Goal: Information Seeking & Learning: Learn about a topic

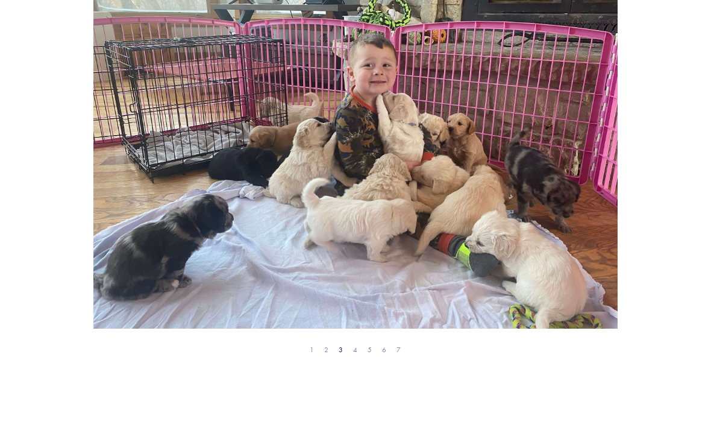
scroll to position [355, 0]
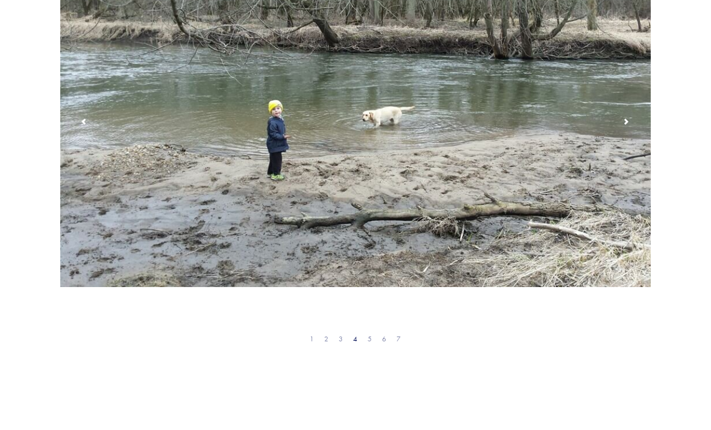
scroll to position [367, 0]
click at [314, 342] on span "1" at bounding box center [312, 339] width 4 height 8
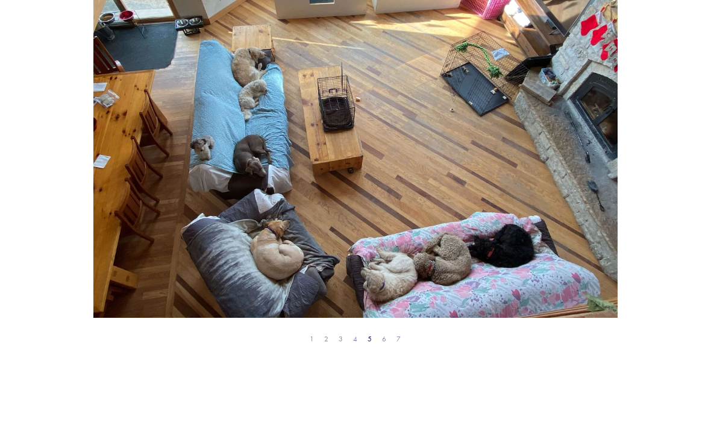
click at [316, 337] on div "1 2 3 4 5 6 7" at bounding box center [355, 338] width 591 height 17
click at [314, 339] on span "1" at bounding box center [312, 339] width 4 height 8
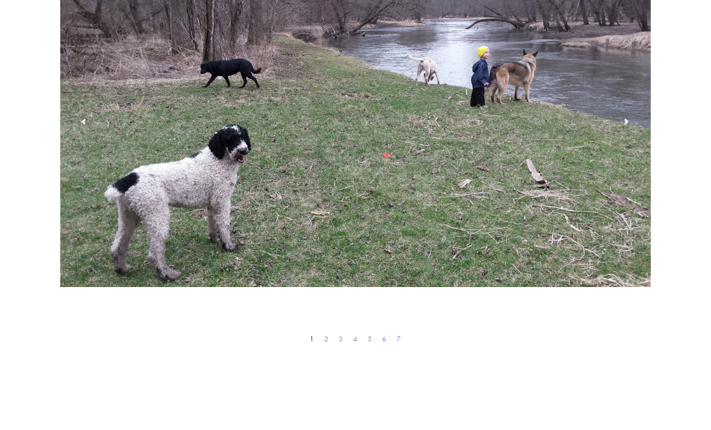
click at [327, 342] on span "2" at bounding box center [326, 339] width 4 height 8
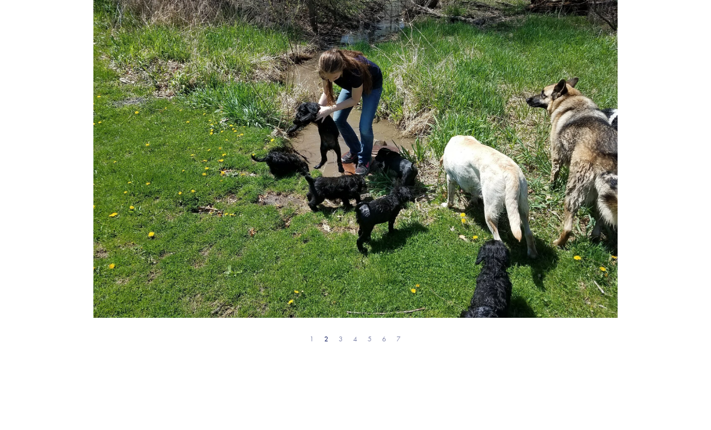
click at [343, 343] on span "3" at bounding box center [341, 339] width 4 height 8
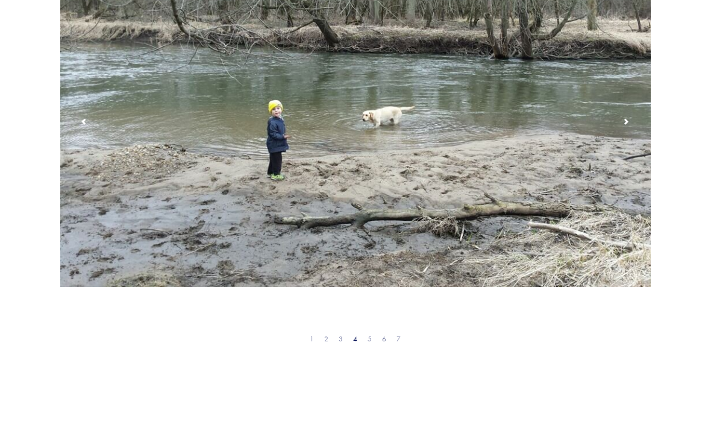
click at [371, 340] on span "5" at bounding box center [370, 339] width 4 height 8
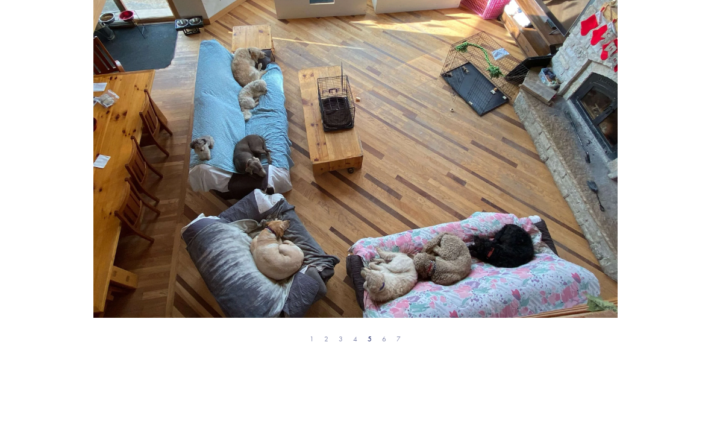
click at [385, 342] on span "6" at bounding box center [384, 339] width 4 height 8
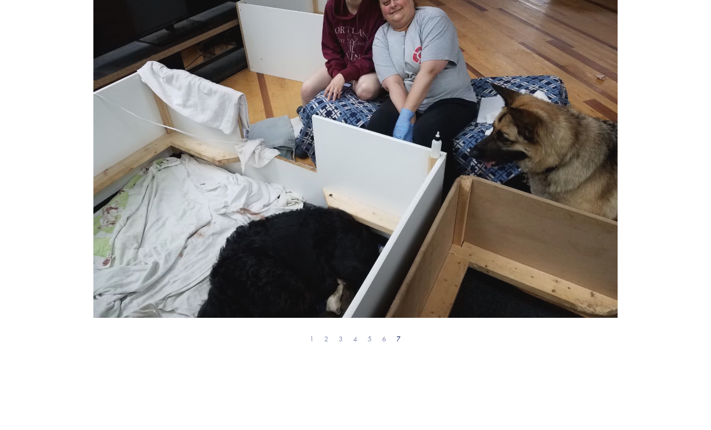
click at [409, 380] on section at bounding box center [355, 141] width 711 height 579
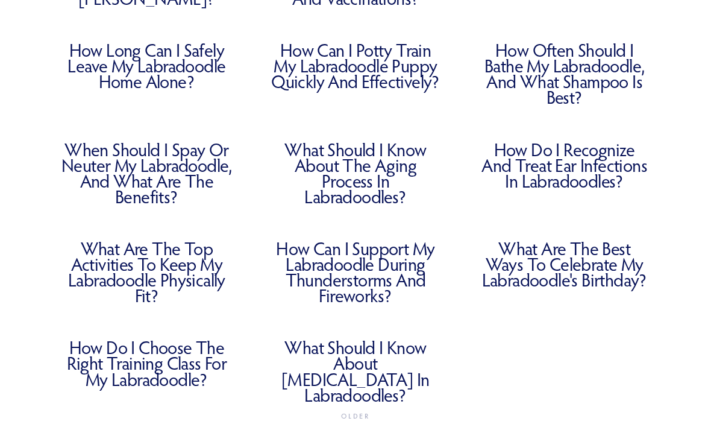
scroll to position [502, 0]
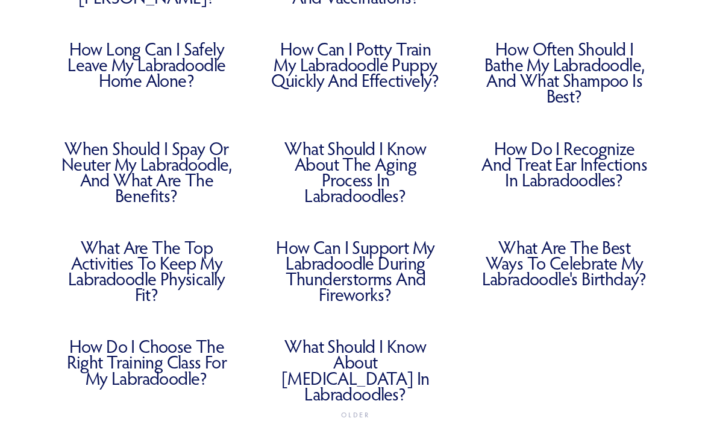
click at [186, 286] on link "What Are the Top Activities to Keep My Labradoodle Physically Fit?" at bounding box center [146, 271] width 173 height 63
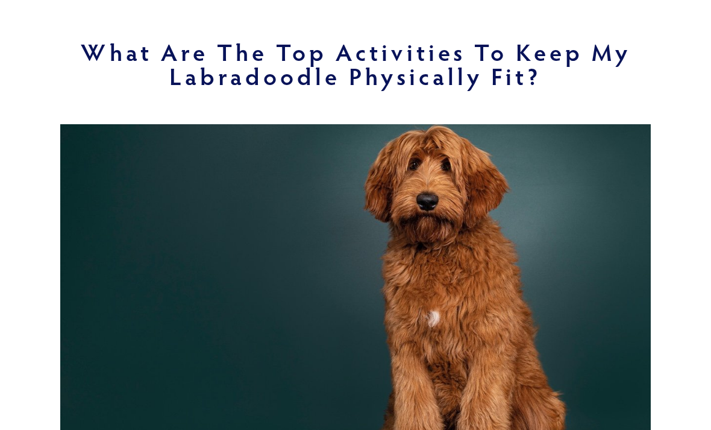
scroll to position [133, 0]
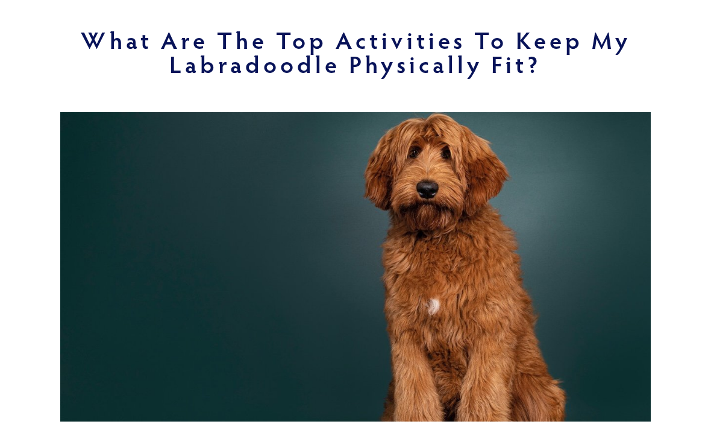
click at [610, 137] on img at bounding box center [355, 266] width 591 height 309
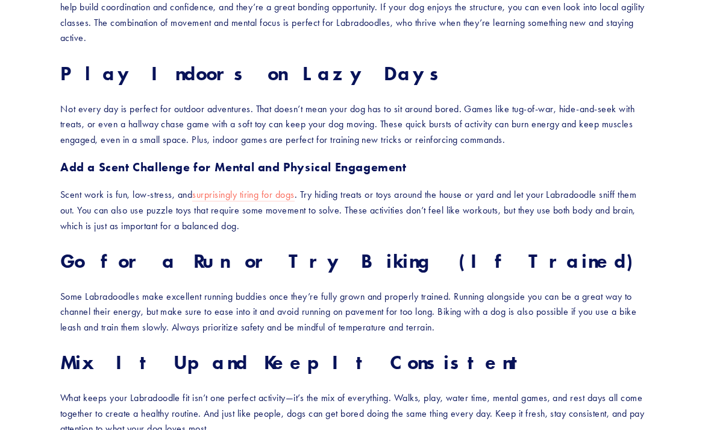
scroll to position [1314, 0]
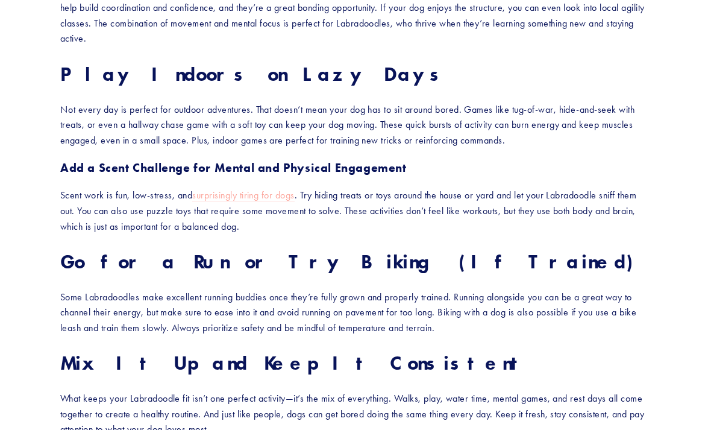
click at [268, 190] on link "surprisingly tiring for dogs" at bounding box center [243, 196] width 102 height 13
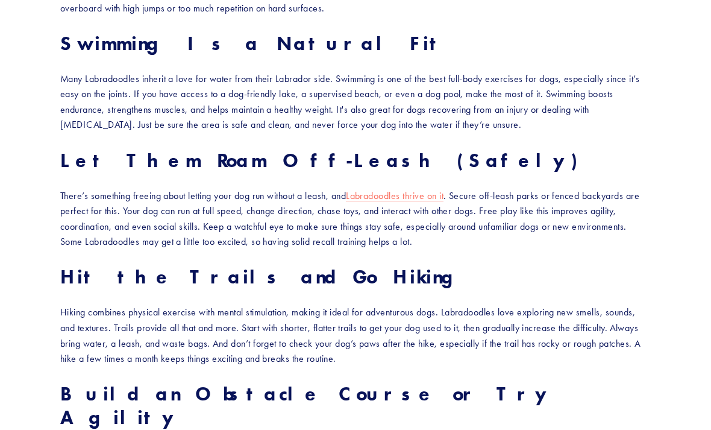
scroll to position [841, 0]
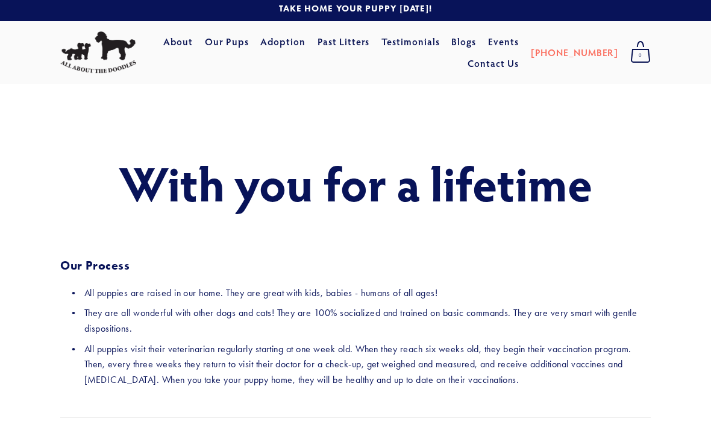
scroll to position [1, 0]
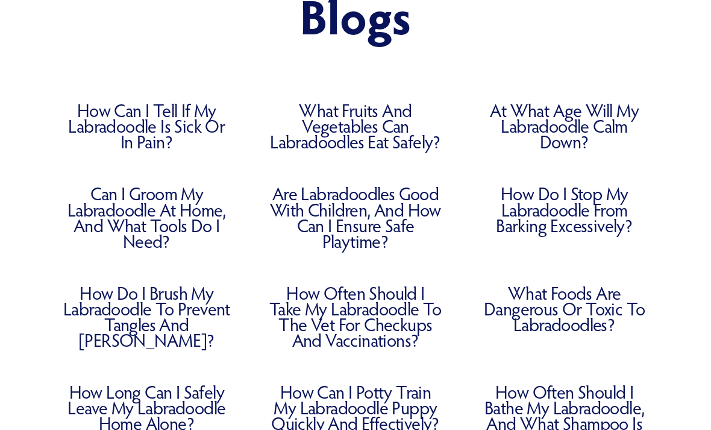
scroll to position [159, 0]
click at [400, 131] on link "What Fruits and Vegetables Can Labradoodles Eat Safely?" at bounding box center [356, 125] width 173 height 47
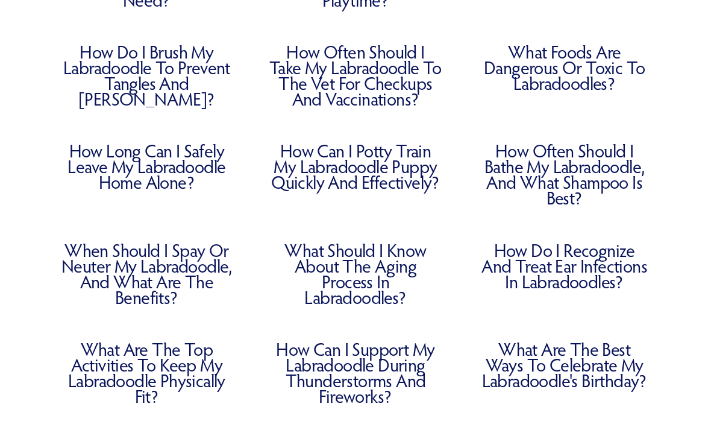
scroll to position [408, 0]
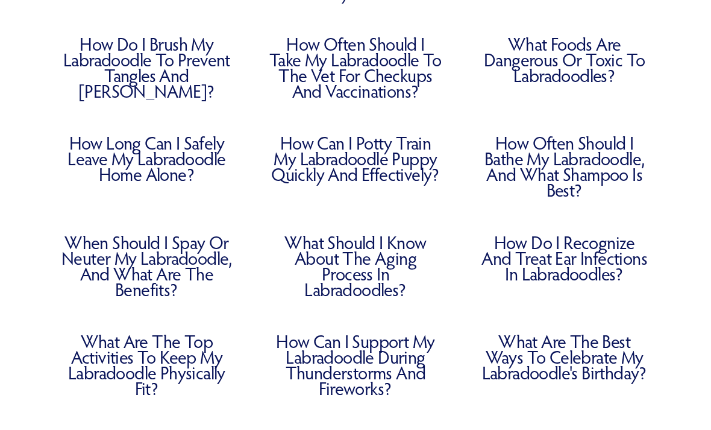
click at [174, 178] on link "How Long Can I Safely Leave My Labradoodle Home Alone?" at bounding box center [146, 159] width 173 height 47
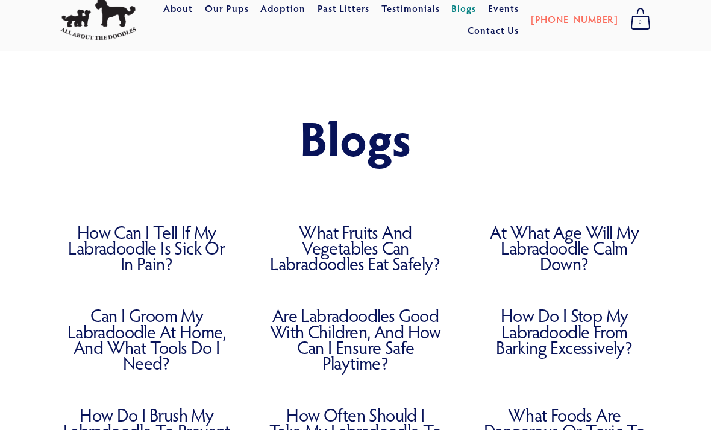
scroll to position [0, 0]
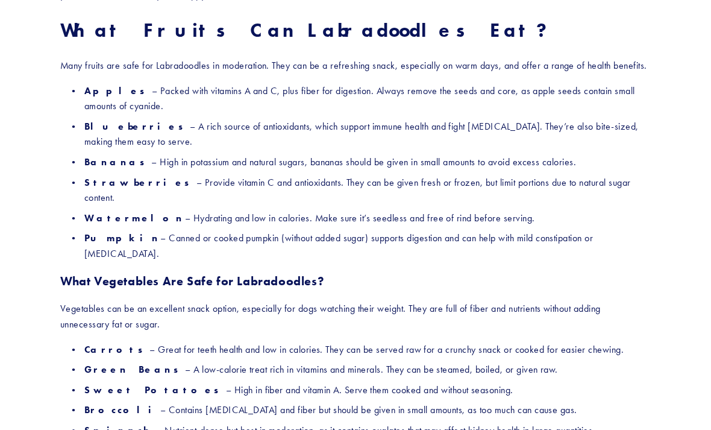
scroll to position [590, 0]
